Goal: Complete application form

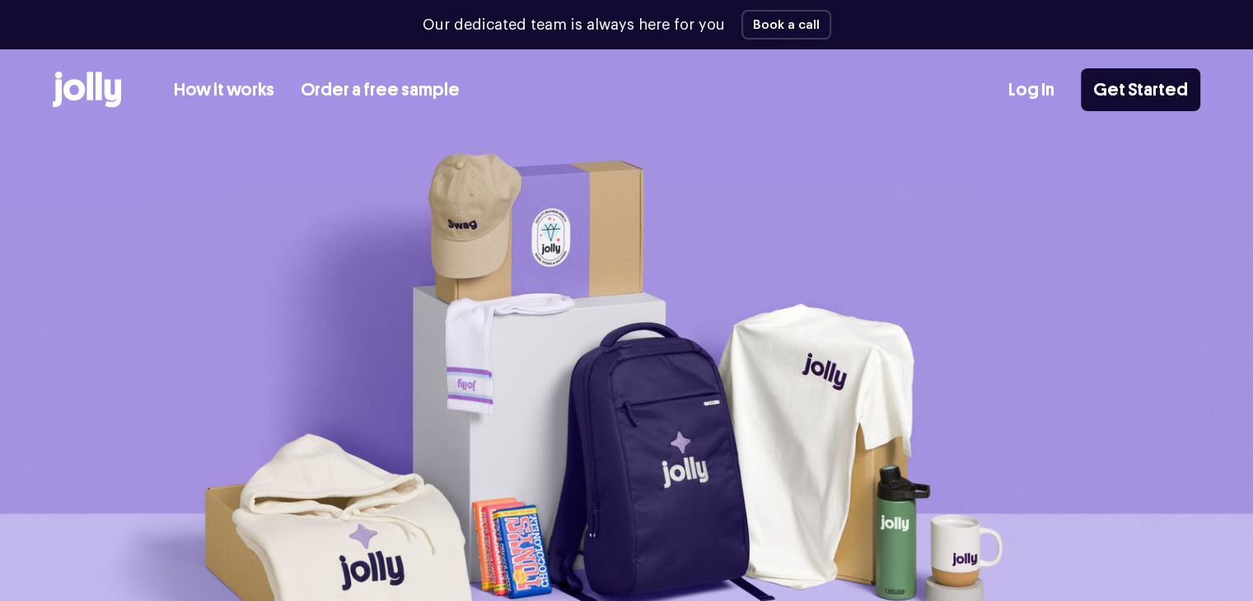
click at [368, 98] on link "Order a free sample" at bounding box center [380, 90] width 159 height 27
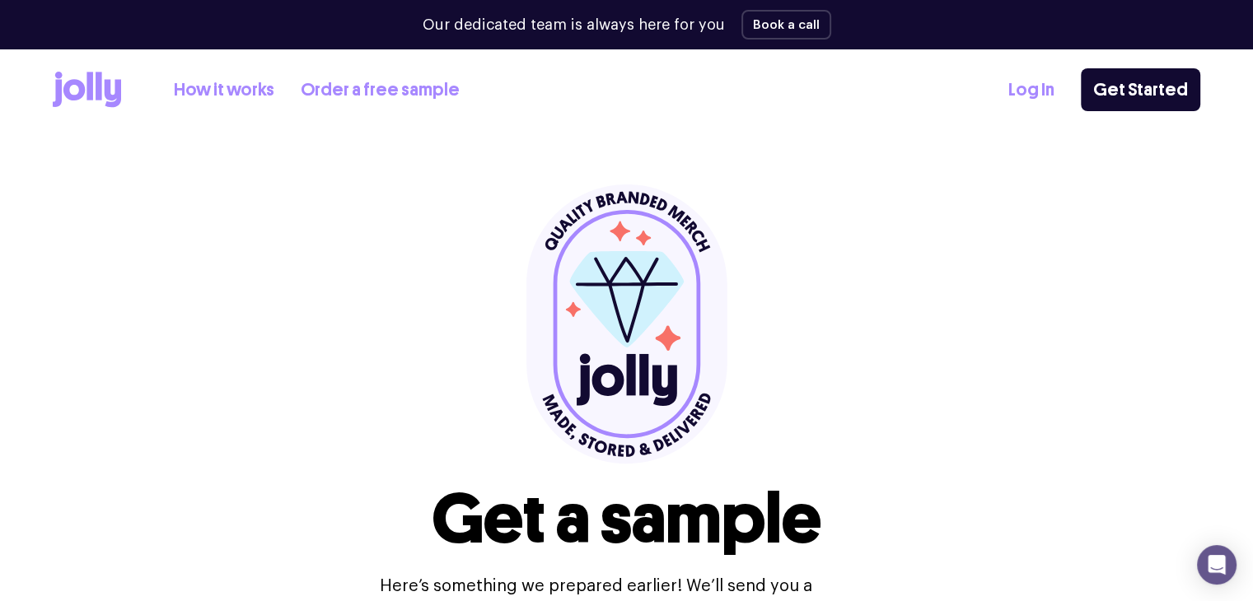
click at [377, 89] on link "Order a free sample" at bounding box center [380, 90] width 159 height 27
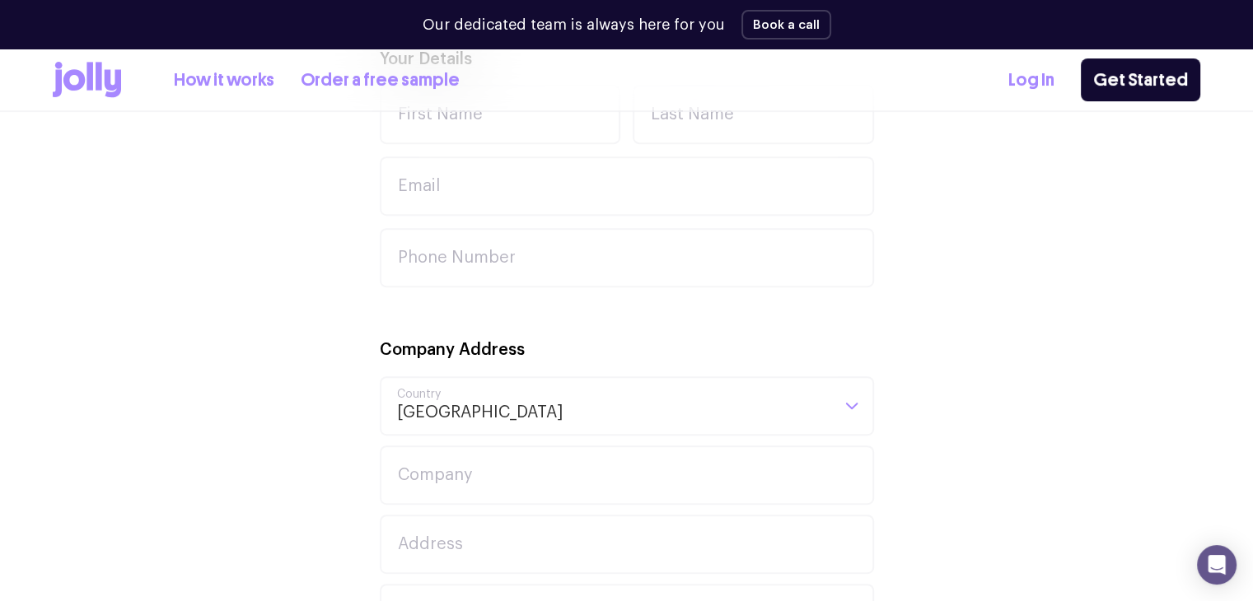
scroll to position [329, 0]
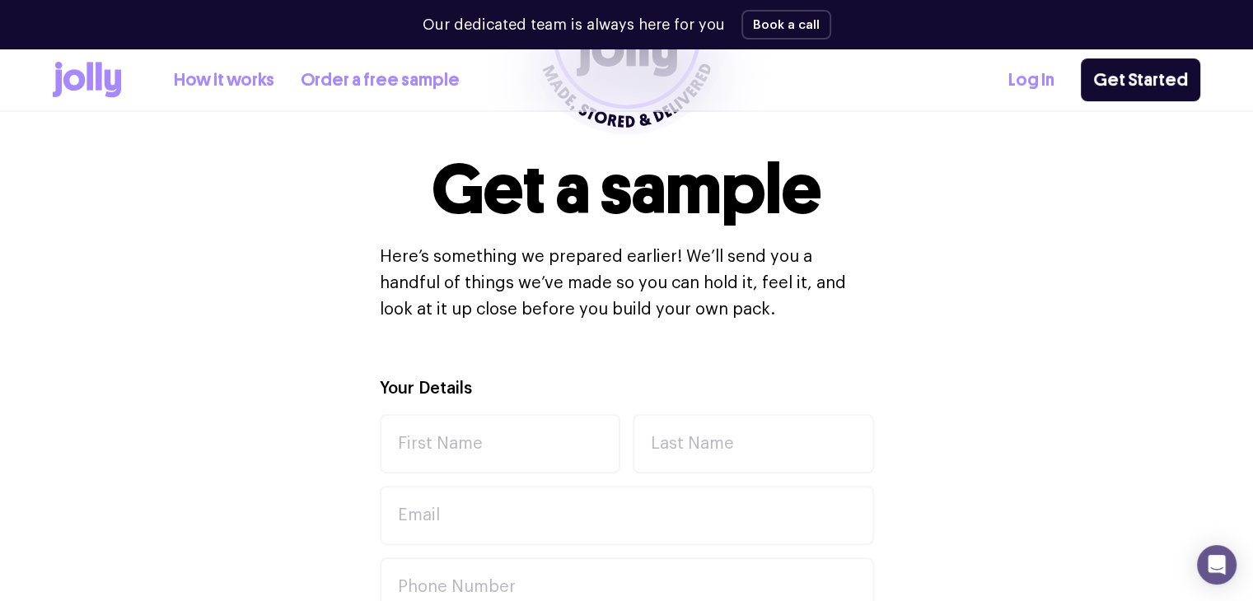
click at [217, 92] on link "How it works" at bounding box center [224, 80] width 100 height 27
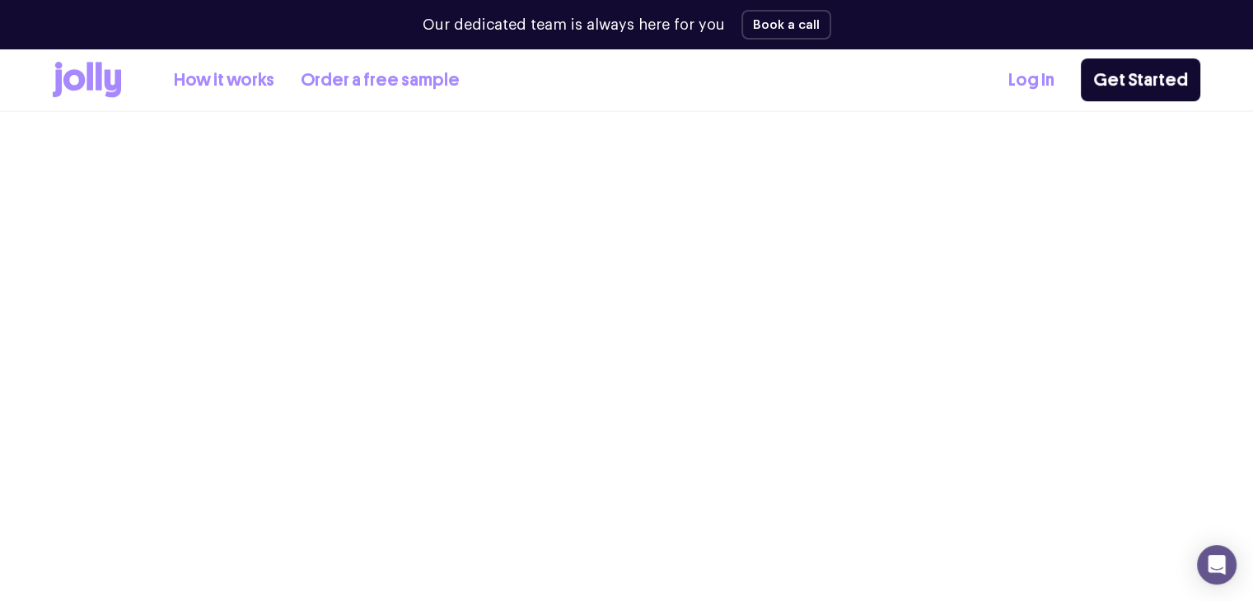
click at [221, 86] on link "How it works" at bounding box center [224, 80] width 100 height 27
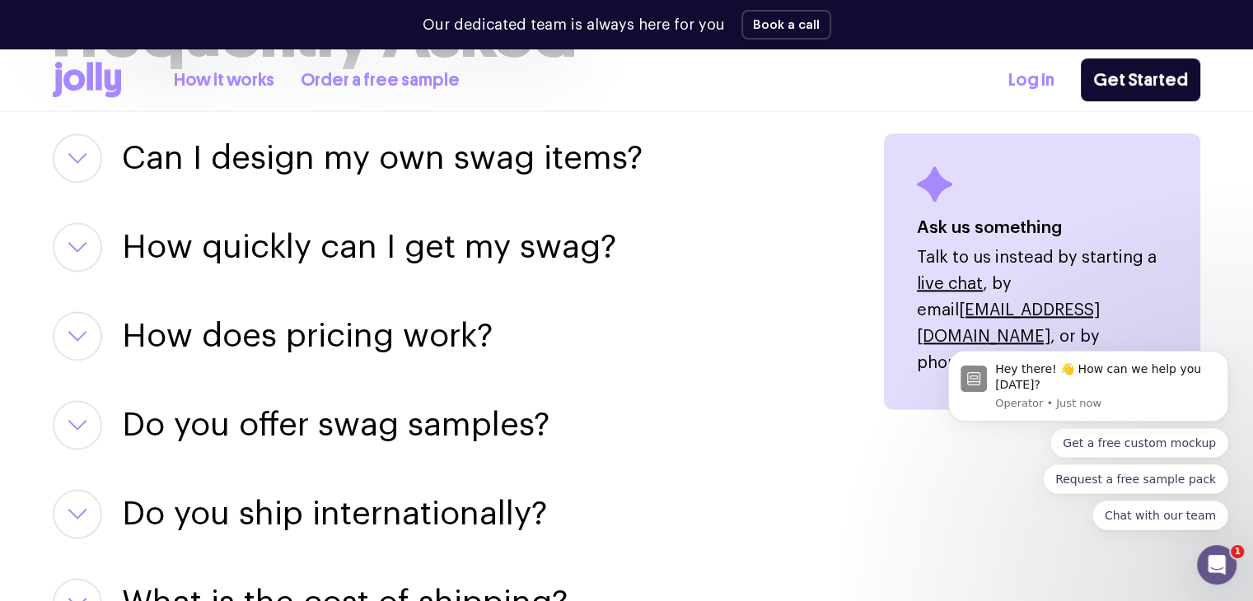
scroll to position [2141, 0]
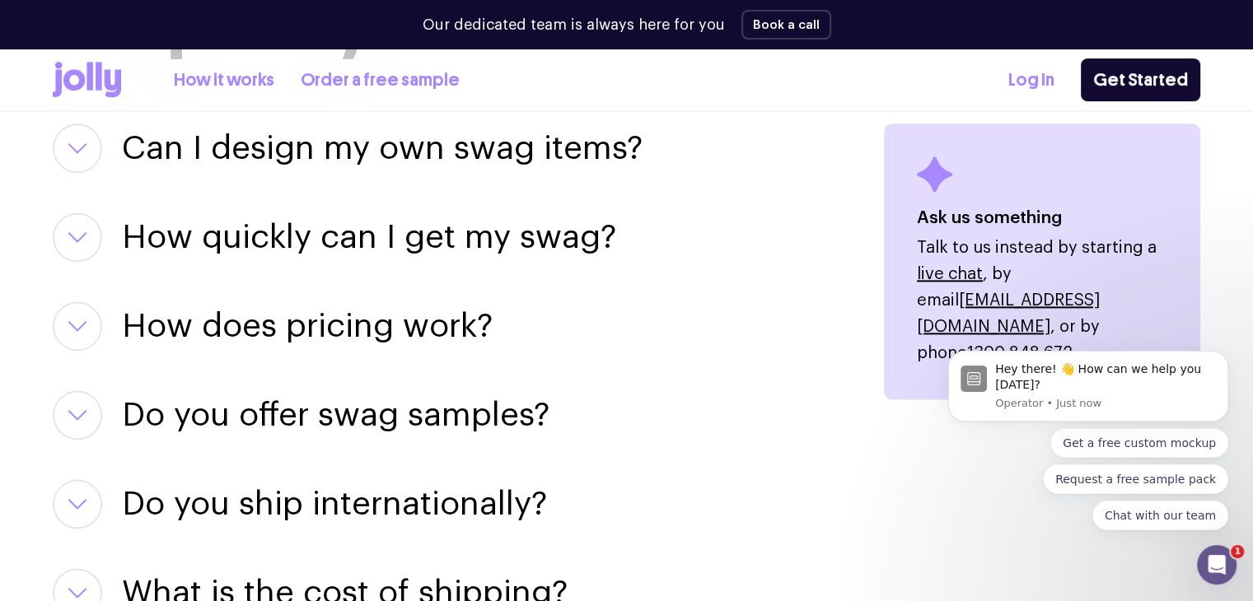
click at [66, 315] on button "button" at bounding box center [77, 325] width 49 height 49
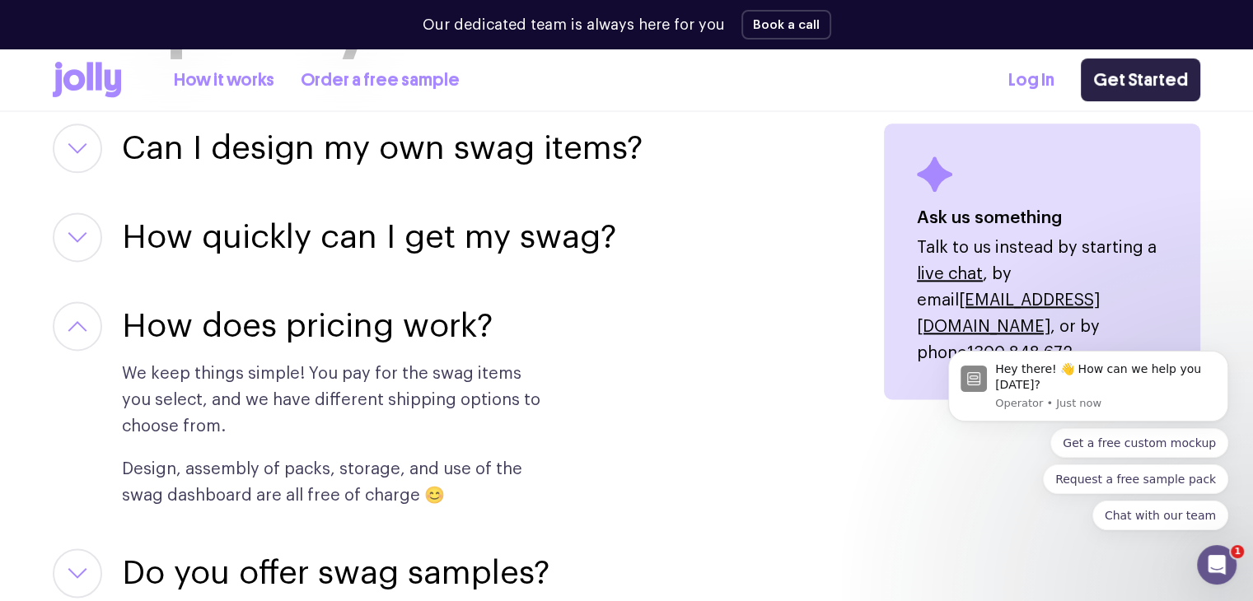
click at [1120, 85] on link "Get Started" at bounding box center [1139, 79] width 119 height 43
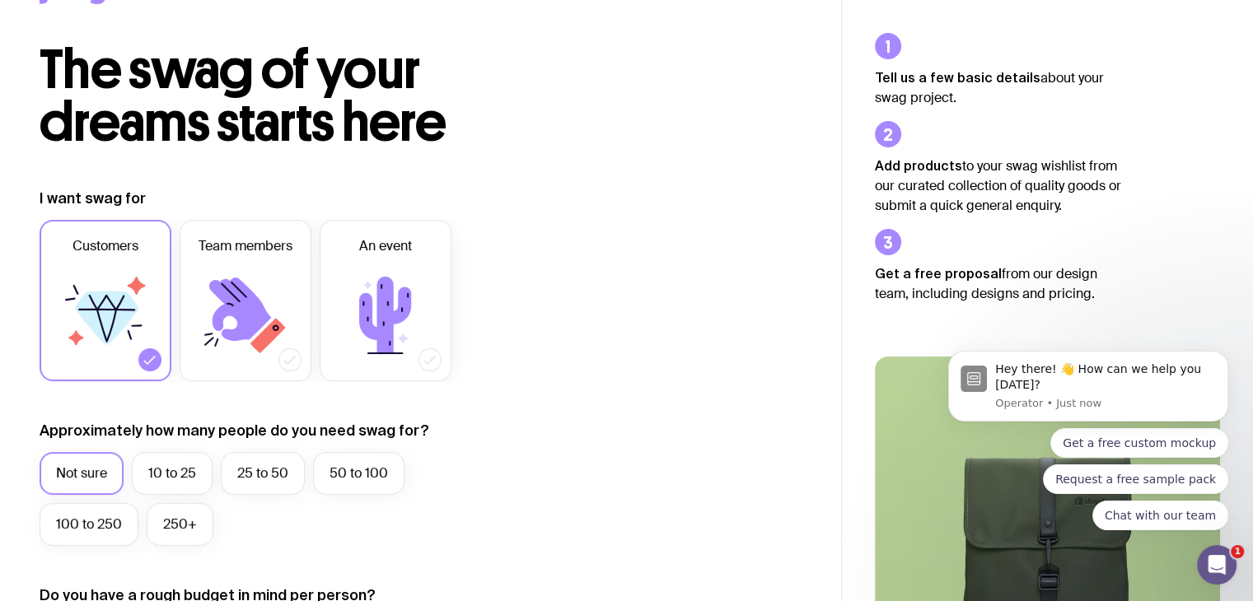
scroll to position [165, 0]
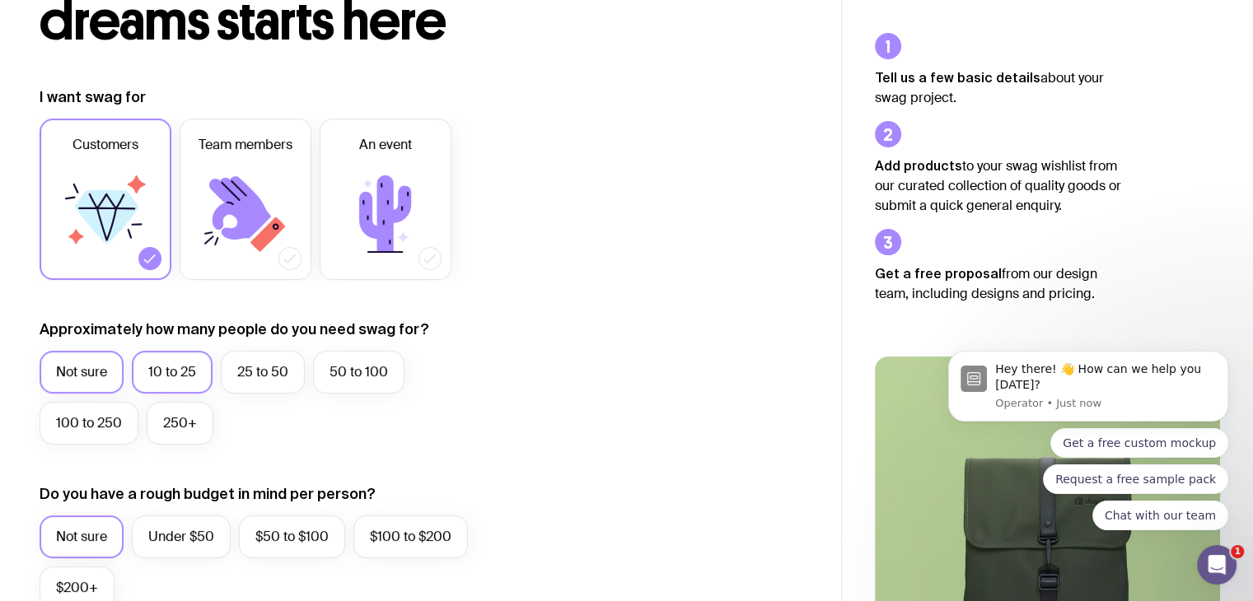
click at [168, 364] on label "10 to 25" at bounding box center [172, 372] width 81 height 43
click at [0, 0] on input "10 to 25" at bounding box center [0, 0] width 0 height 0
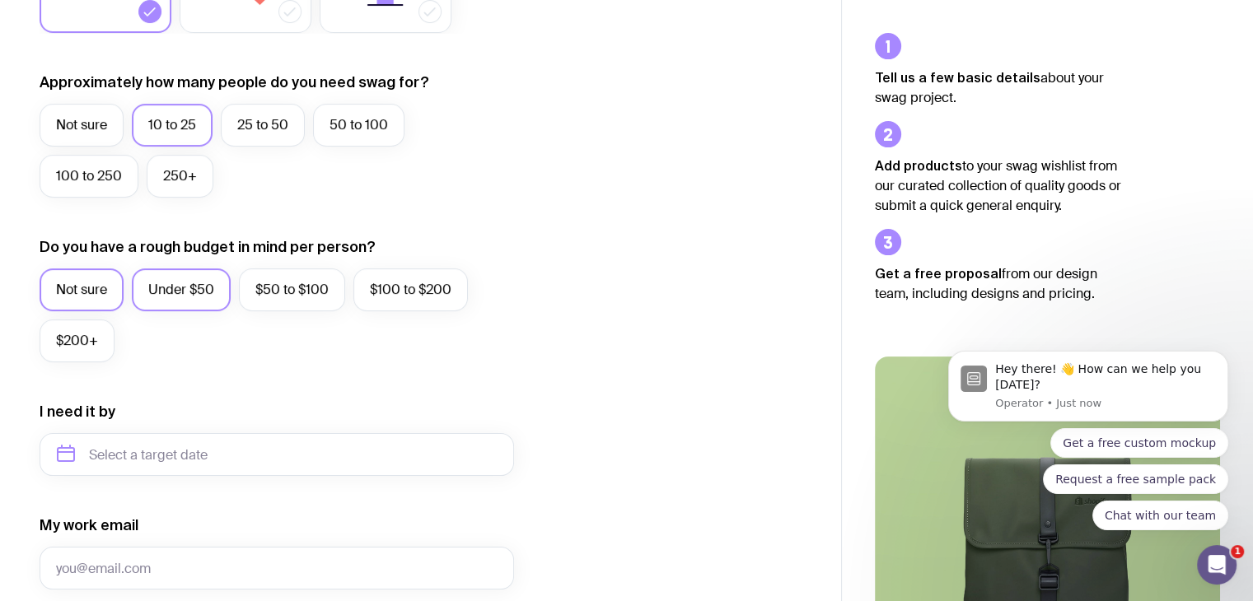
click at [191, 294] on label "Under $50" at bounding box center [181, 289] width 99 height 43
click at [0, 0] on input "Under $50" at bounding box center [0, 0] width 0 height 0
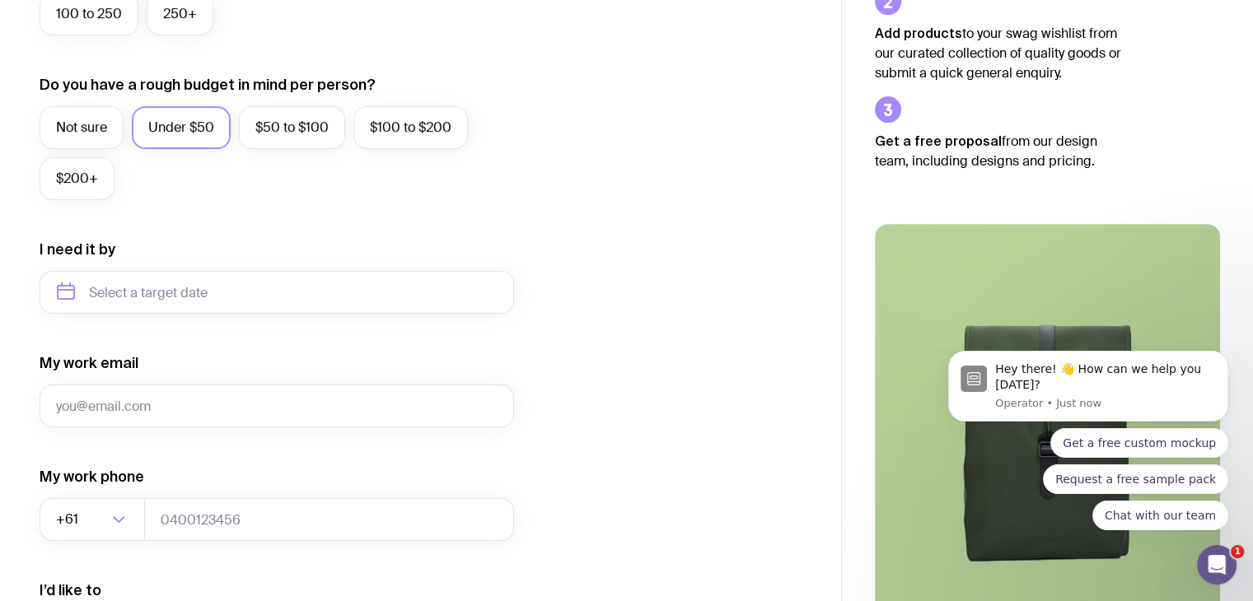
scroll to position [576, 0]
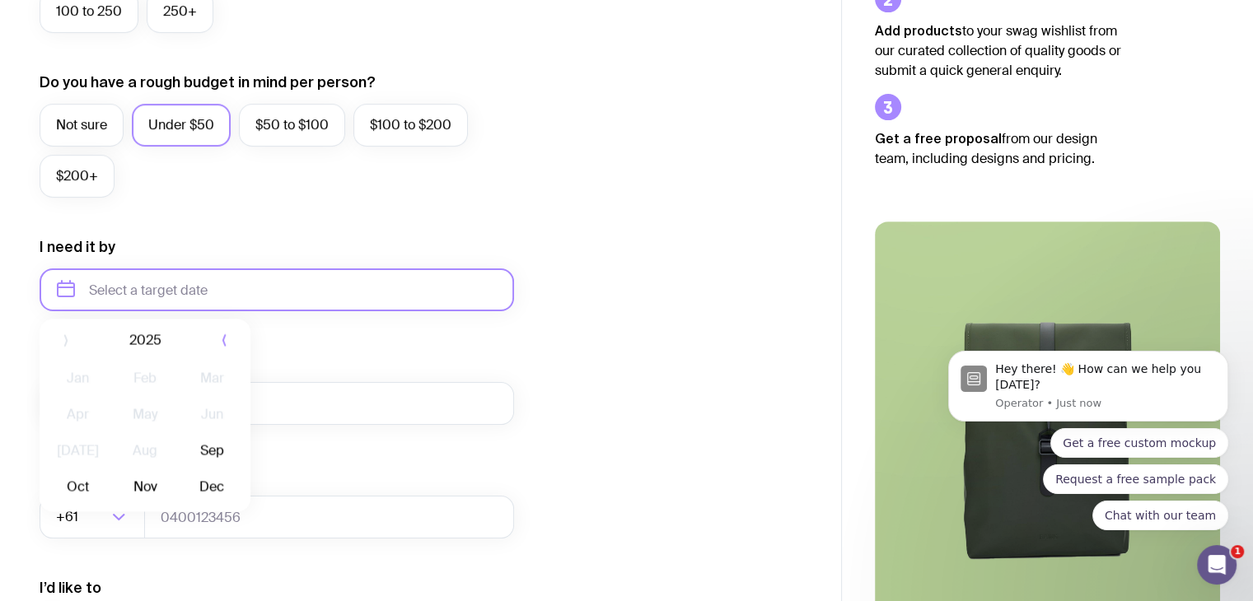
click at [194, 297] on input "text" at bounding box center [277, 289] width 474 height 43
click at [108, 476] on button "Sep" at bounding box center [78, 492] width 60 height 33
type input "September 2025"
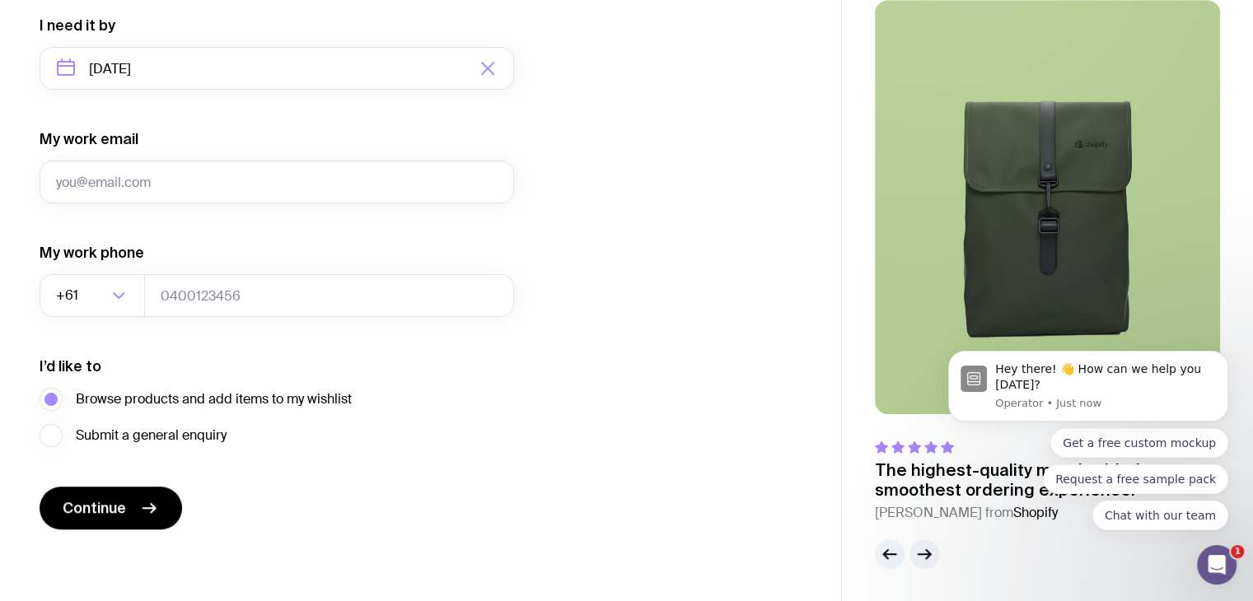
scroll to position [799, 0]
click at [928, 547] on icon "button" at bounding box center [924, 554] width 20 height 20
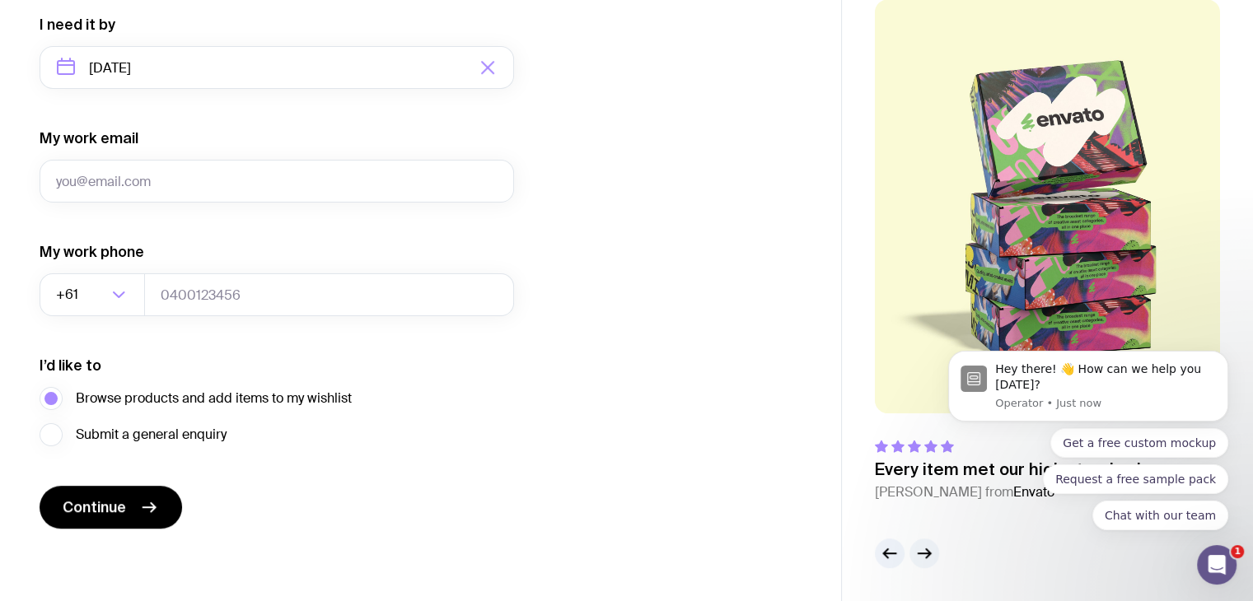
click at [921, 554] on icon "button" at bounding box center [924, 554] width 20 height 20
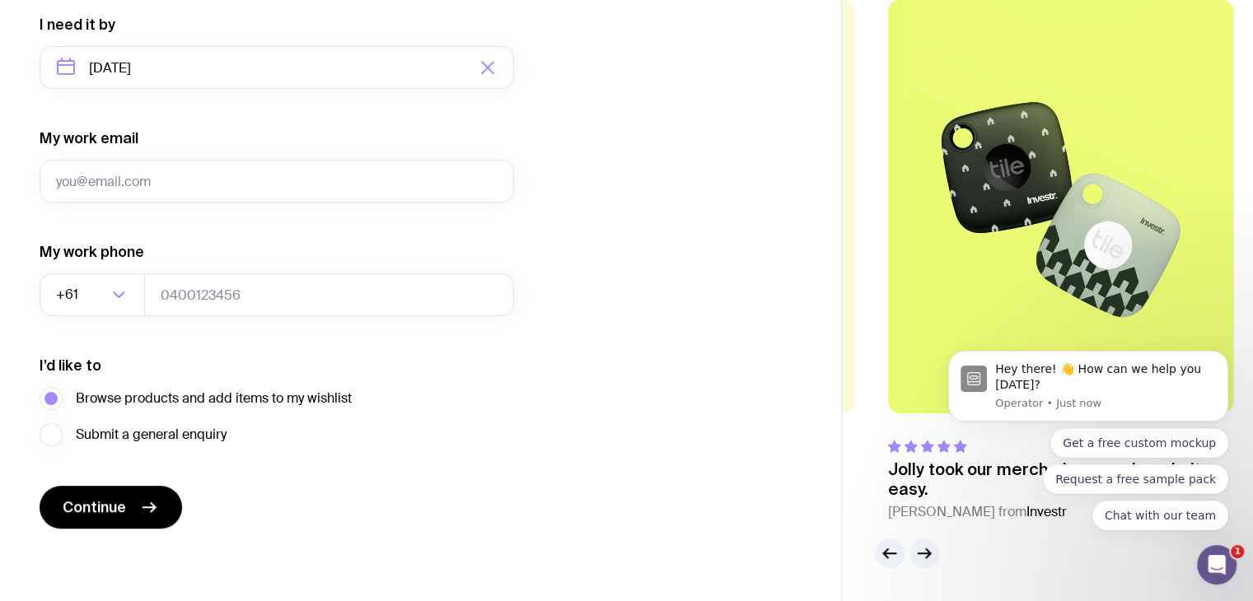
click at [920, 553] on icon "button" at bounding box center [924, 553] width 12 height 0
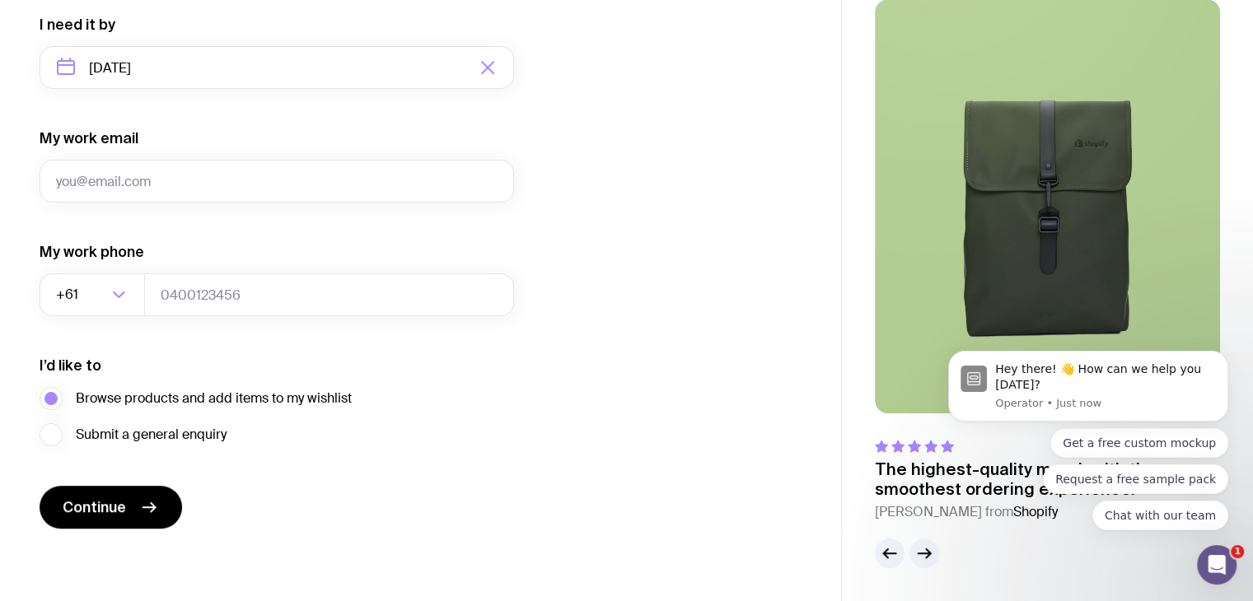
click at [920, 553] on icon "button" at bounding box center [924, 553] width 12 height 0
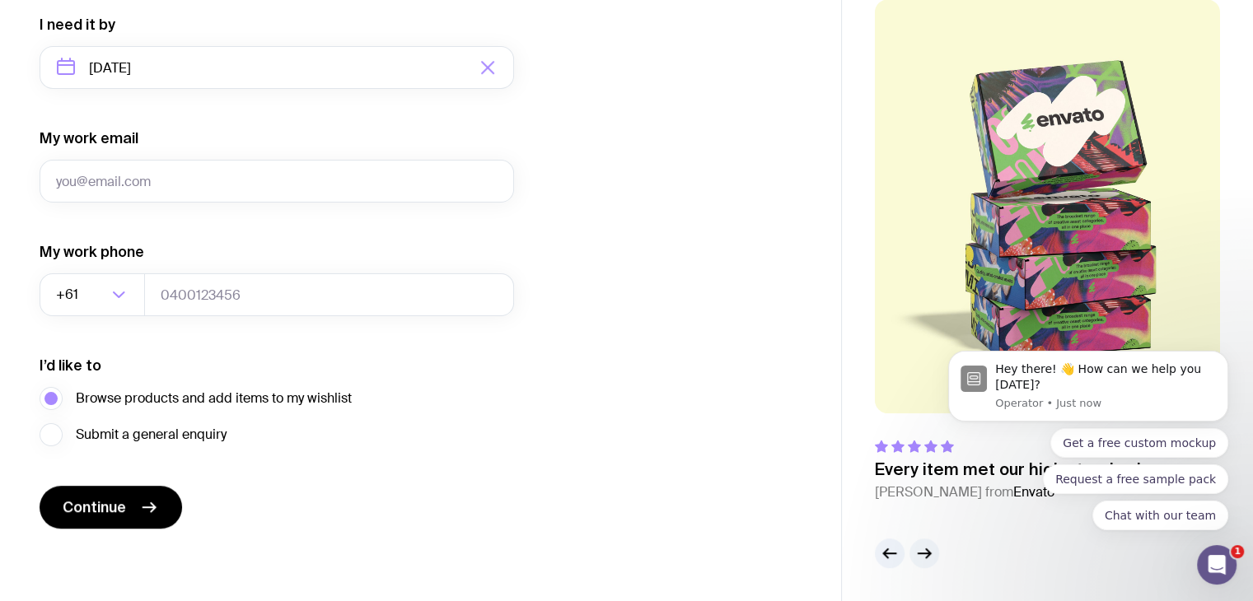
click at [920, 552] on icon "button" at bounding box center [924, 554] width 20 height 20
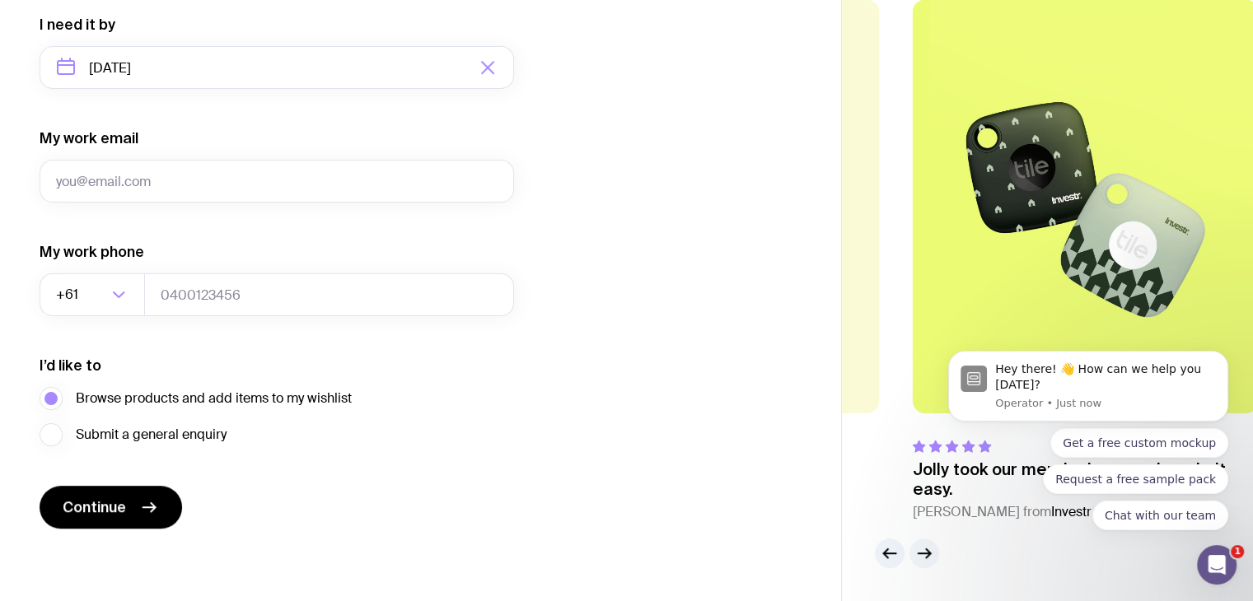
click at [920, 552] on icon "button" at bounding box center [924, 554] width 20 height 20
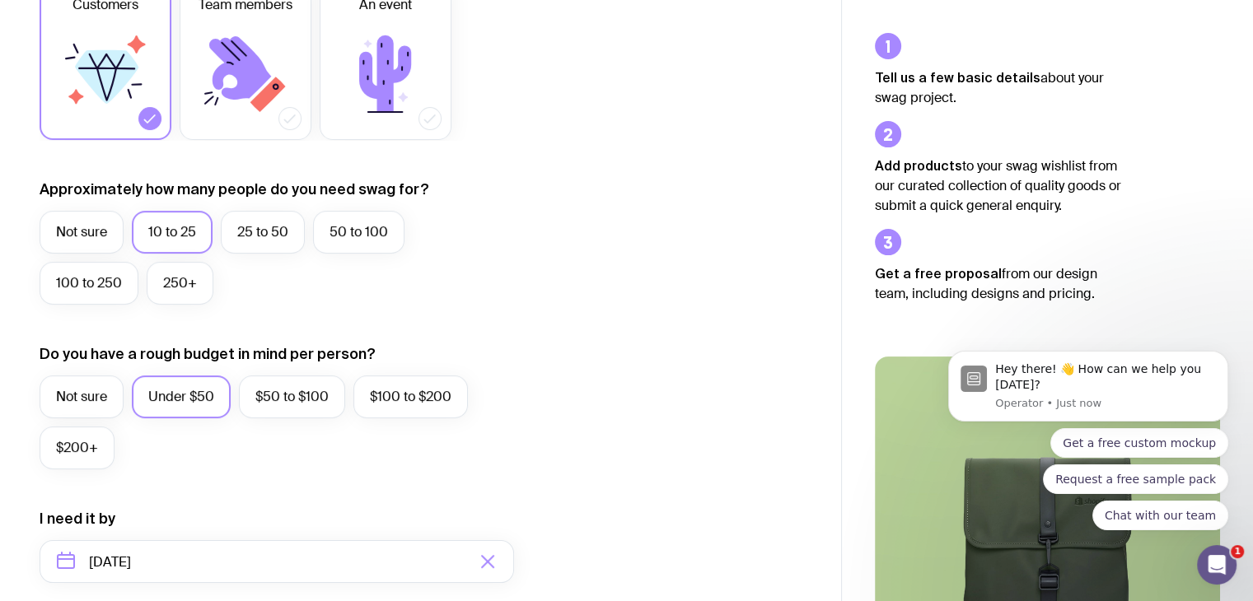
scroll to position [0, 0]
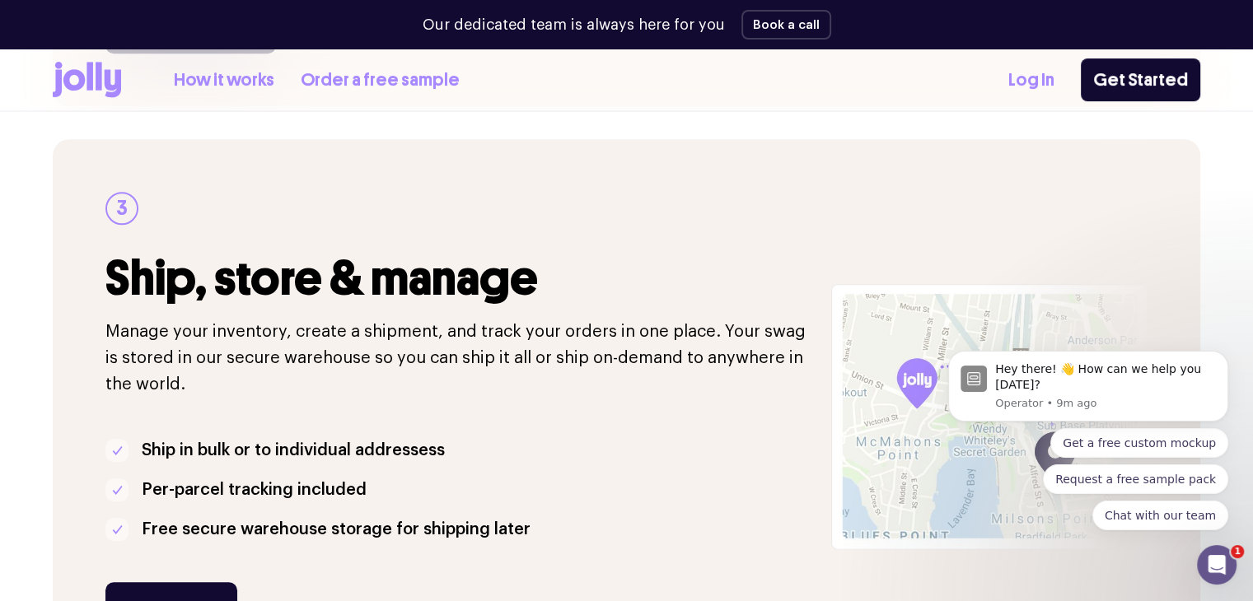
scroll to position [1331, 0]
